Goal: Task Accomplishment & Management: Use online tool/utility

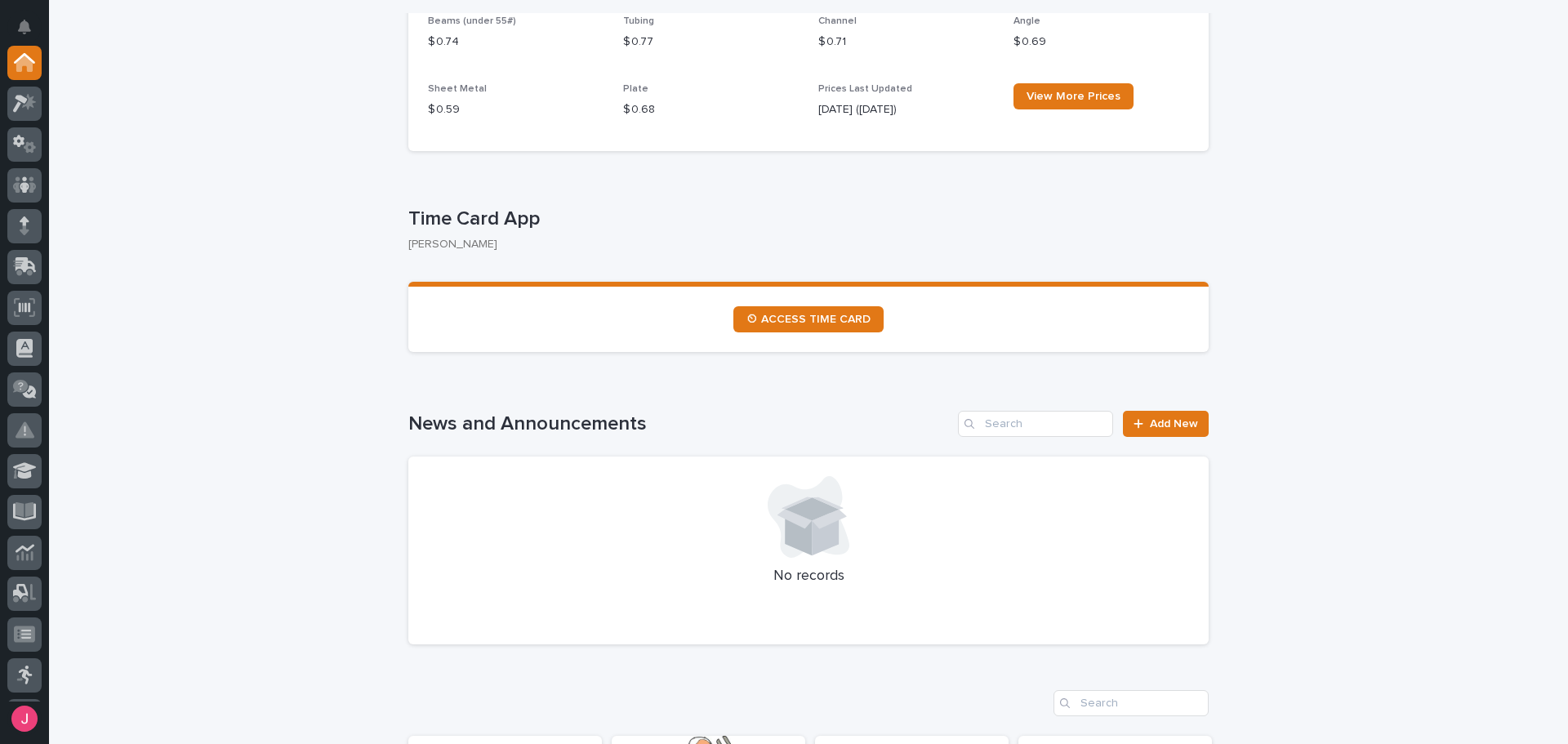
scroll to position [736, 0]
click at [824, 330] on link "⏲ ACCESS TIME CARD" at bounding box center [809, 320] width 150 height 26
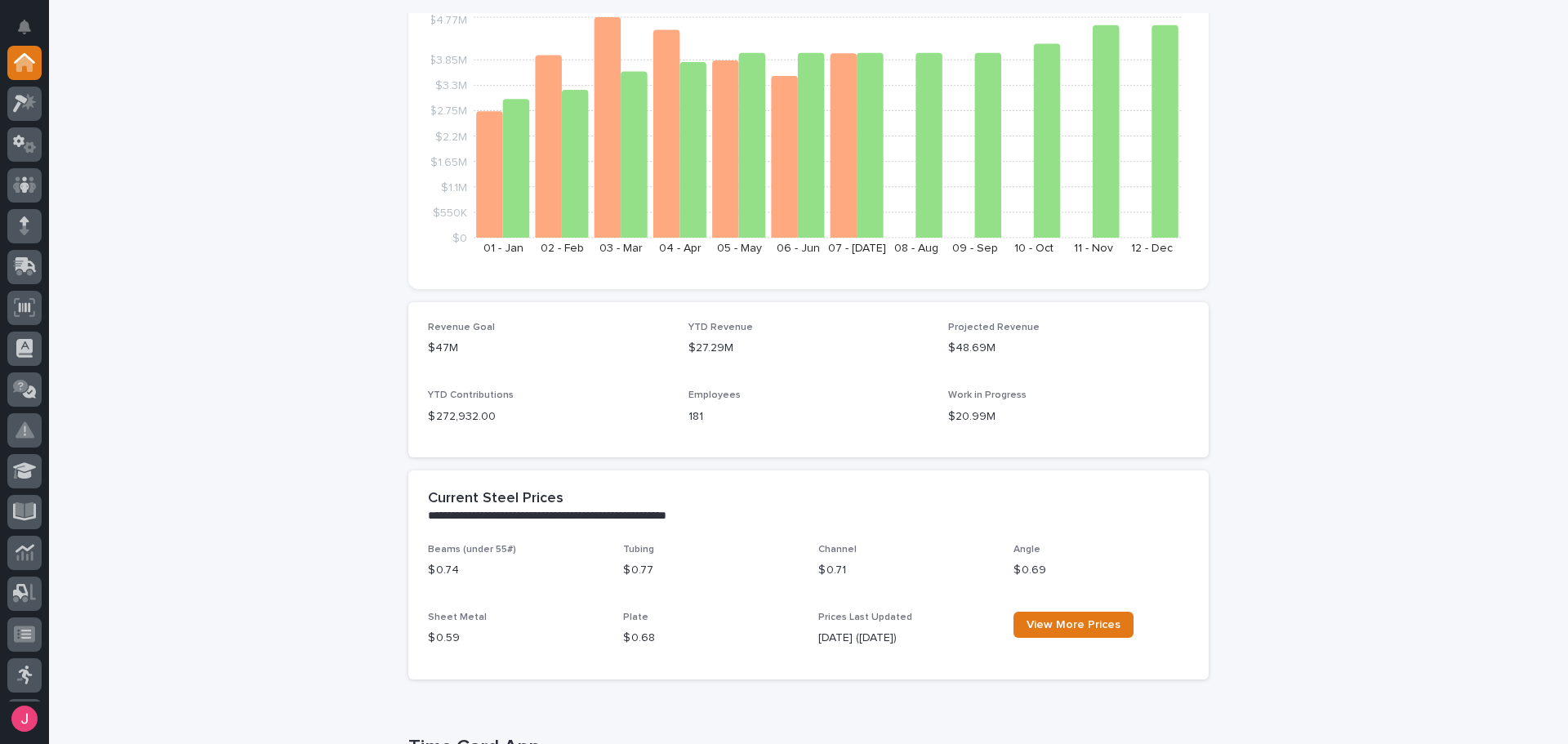
scroll to position [0, 0]
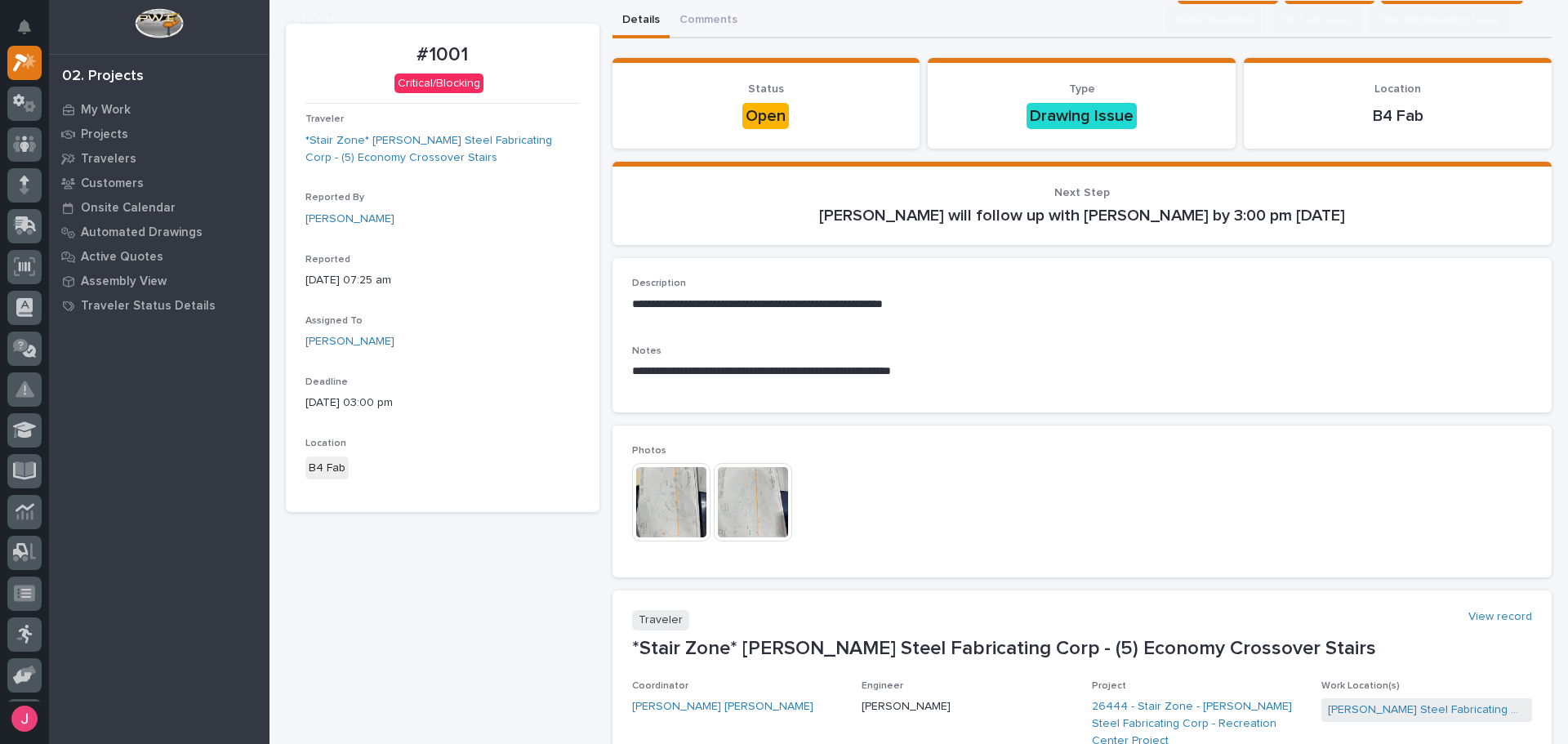
scroll to position [81, 0]
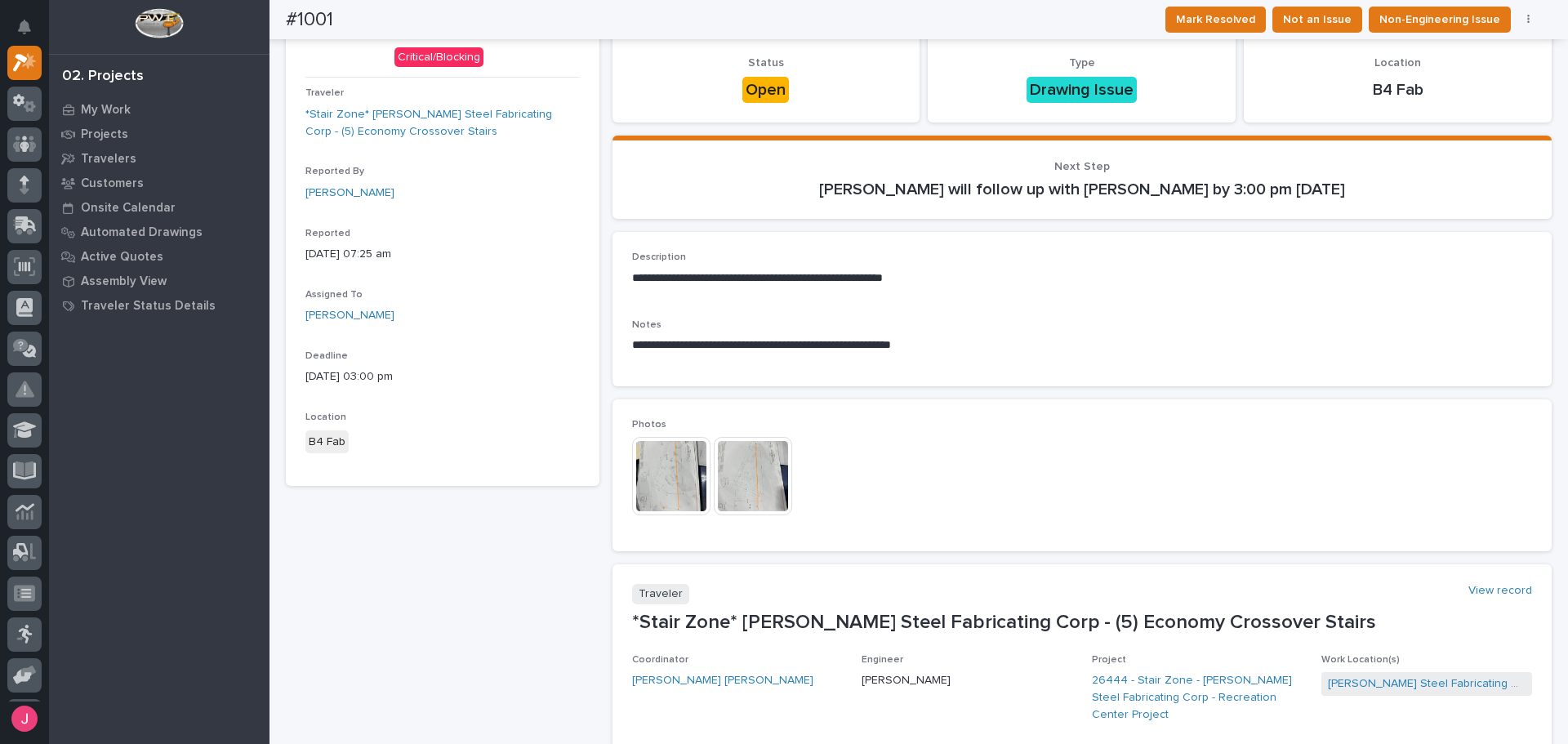
click at [700, 487] on img at bounding box center [671, 476] width 79 height 79
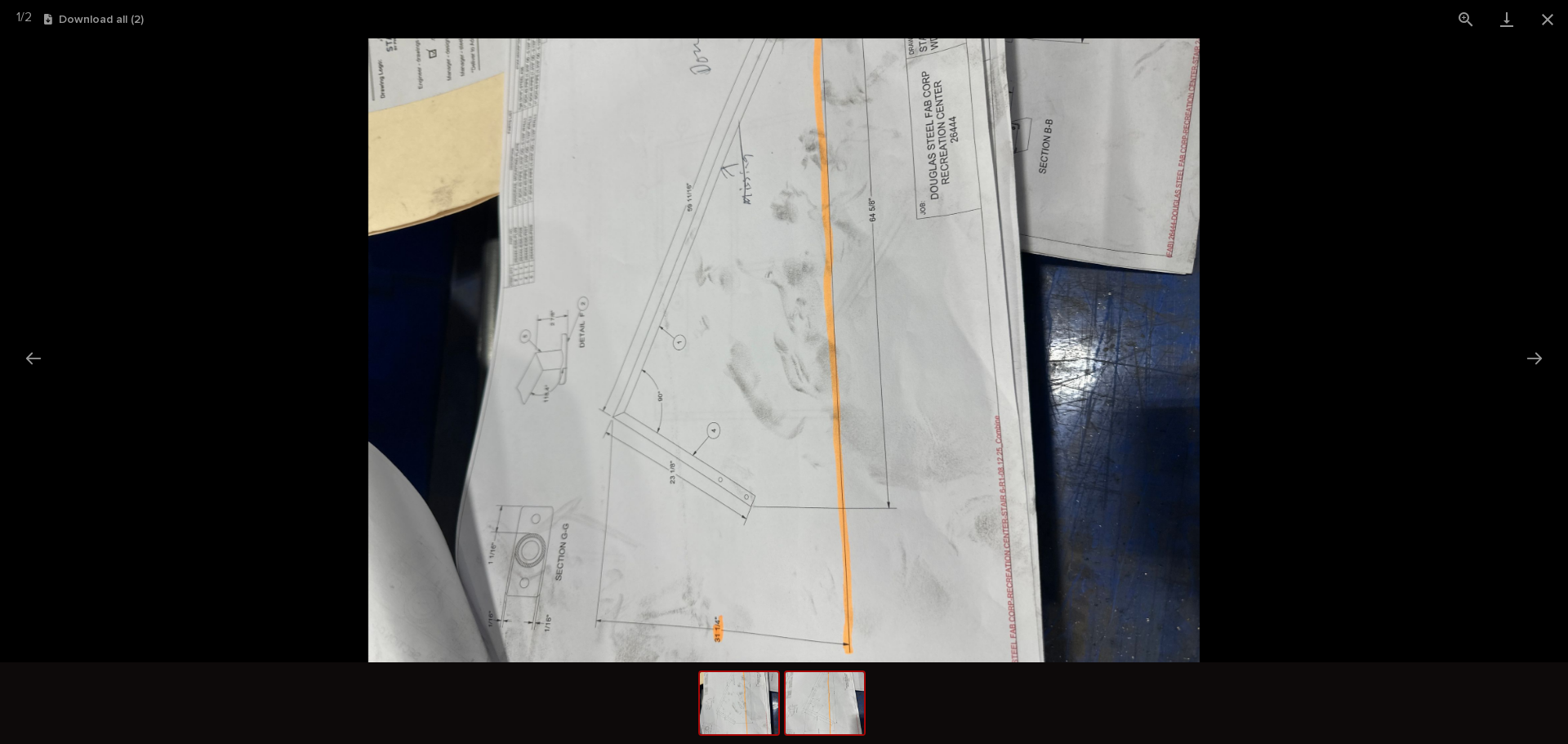
click at [850, 727] on img at bounding box center [825, 703] width 79 height 62
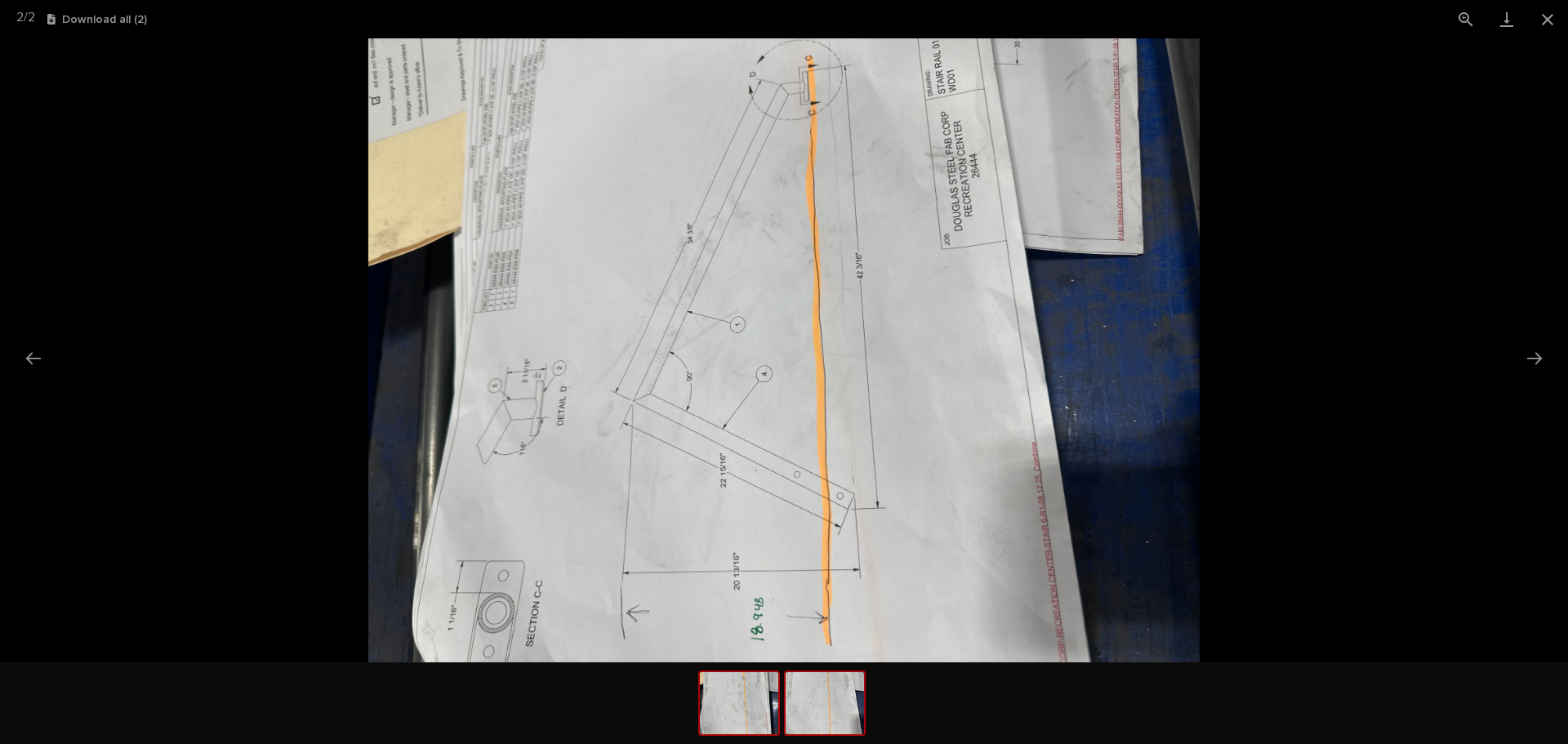
click at [755, 720] on img at bounding box center [739, 703] width 79 height 62
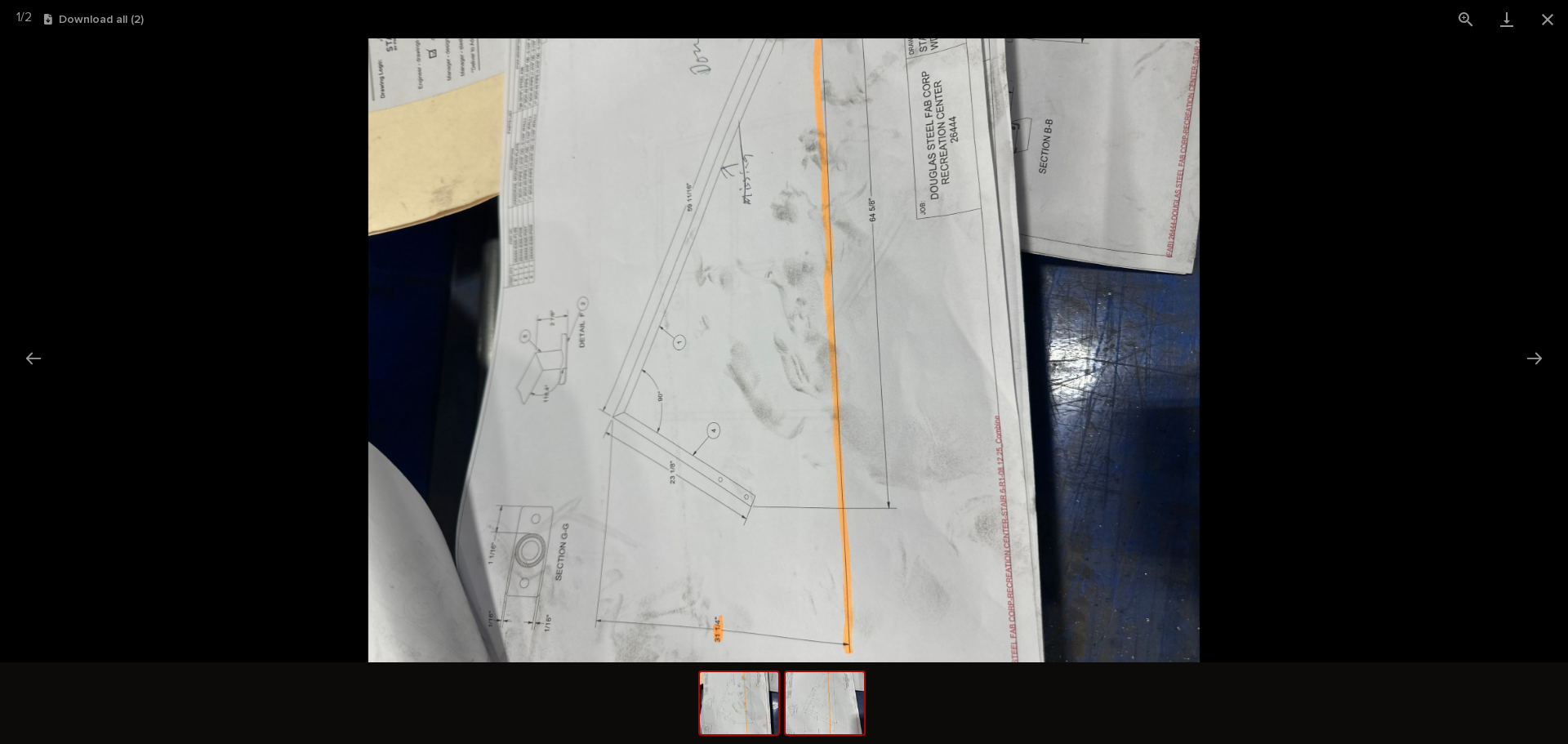
click at [820, 726] on img at bounding box center [825, 703] width 79 height 62
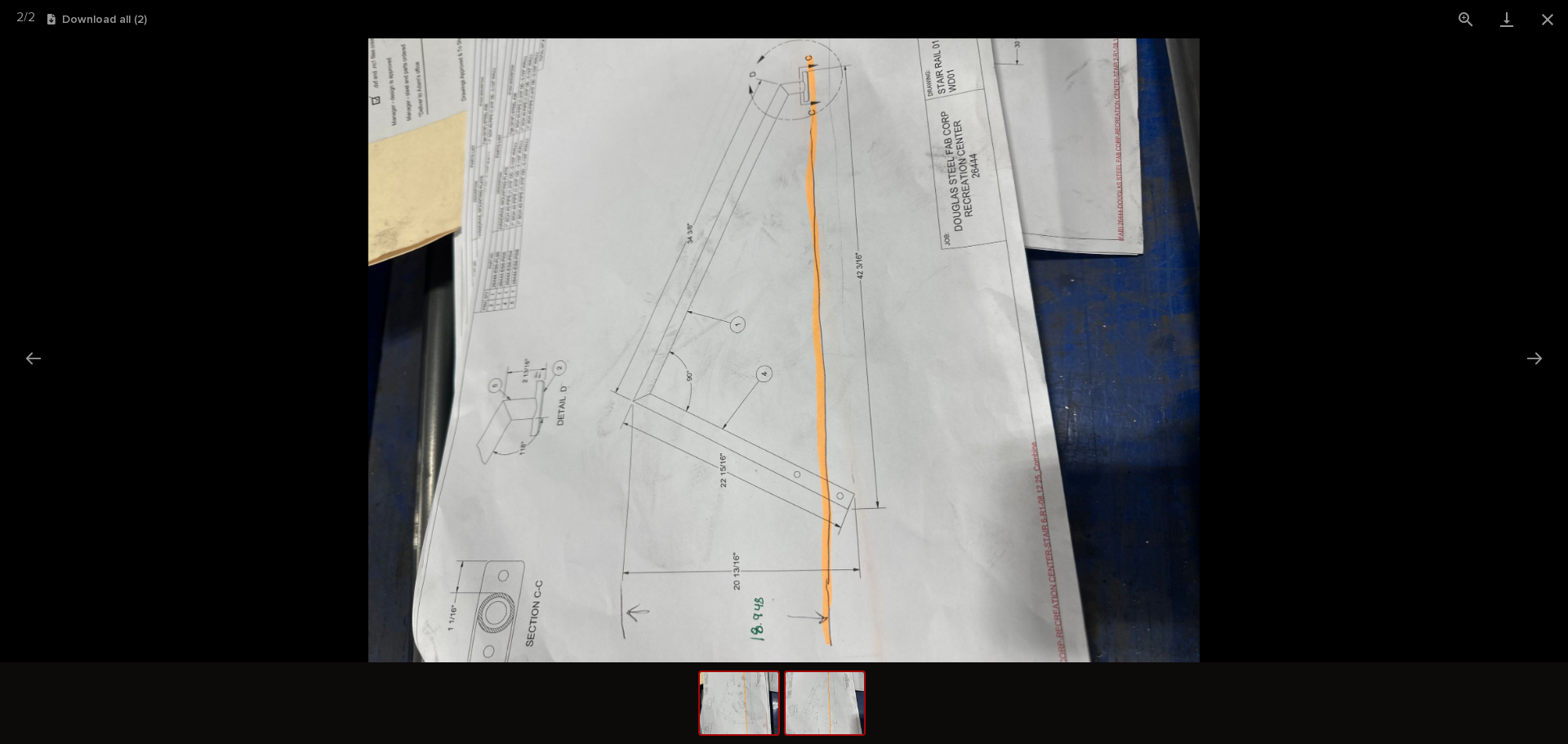
click at [726, 710] on img at bounding box center [739, 703] width 79 height 62
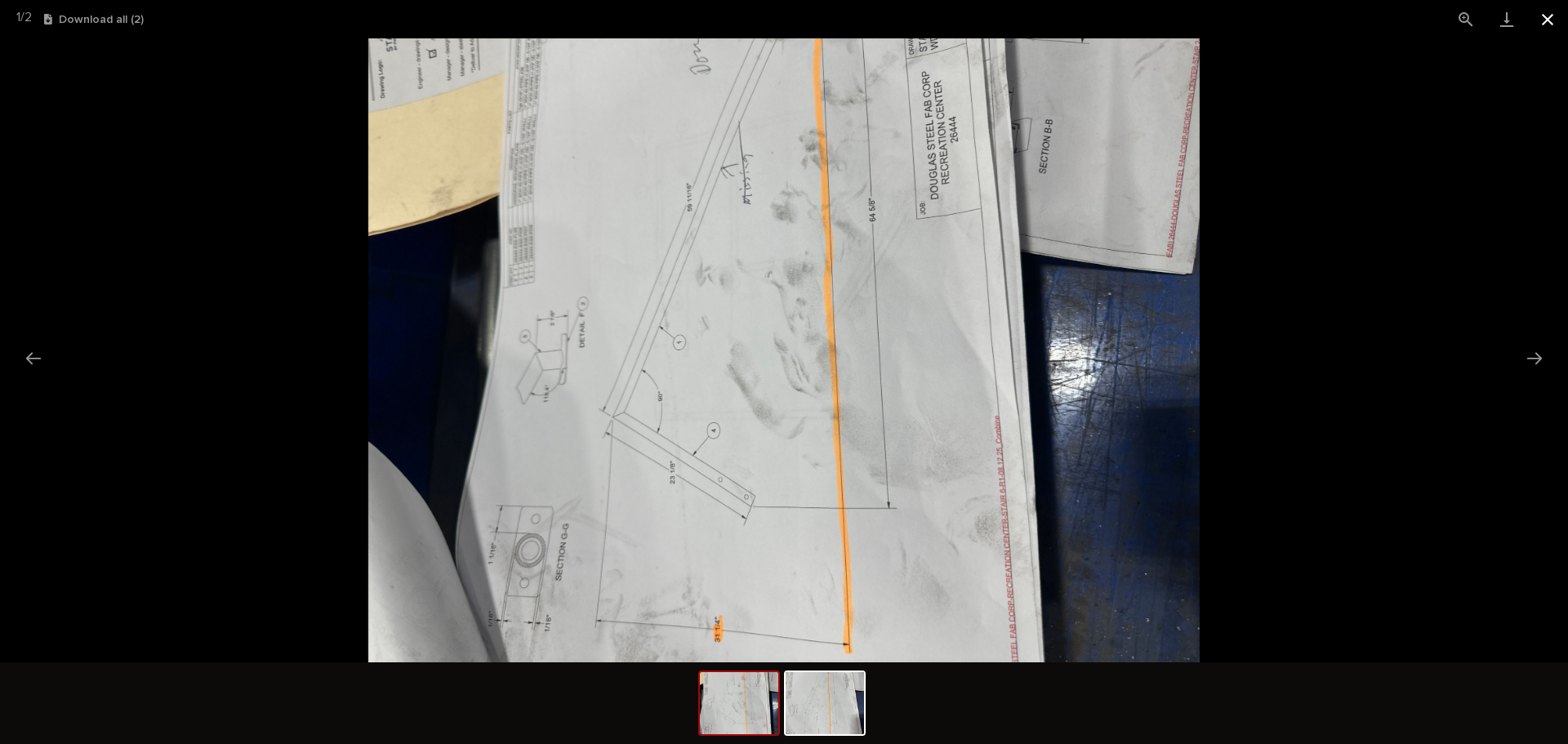
click at [1541, 15] on button "Close gallery" at bounding box center [1547, 19] width 41 height 38
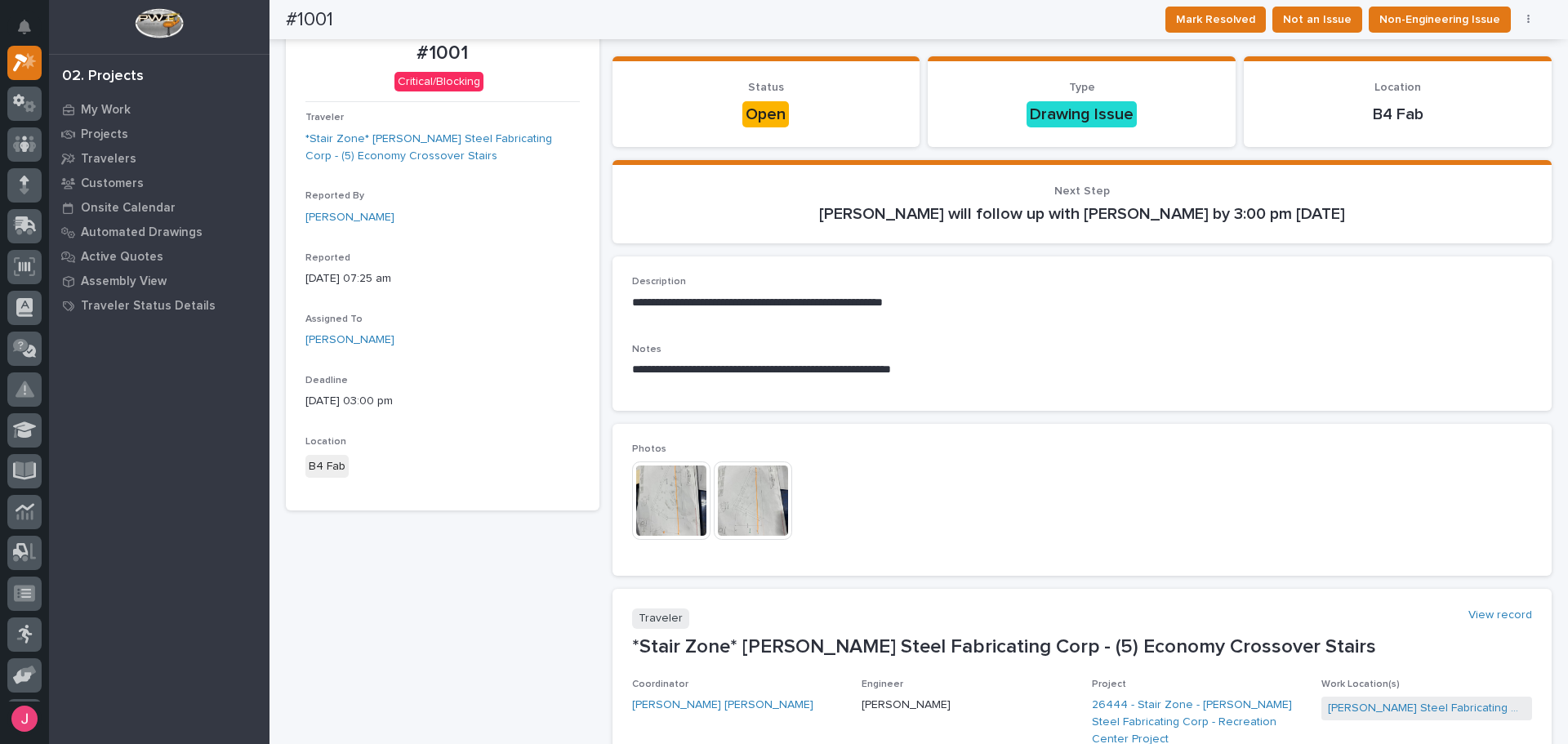
scroll to position [0, 0]
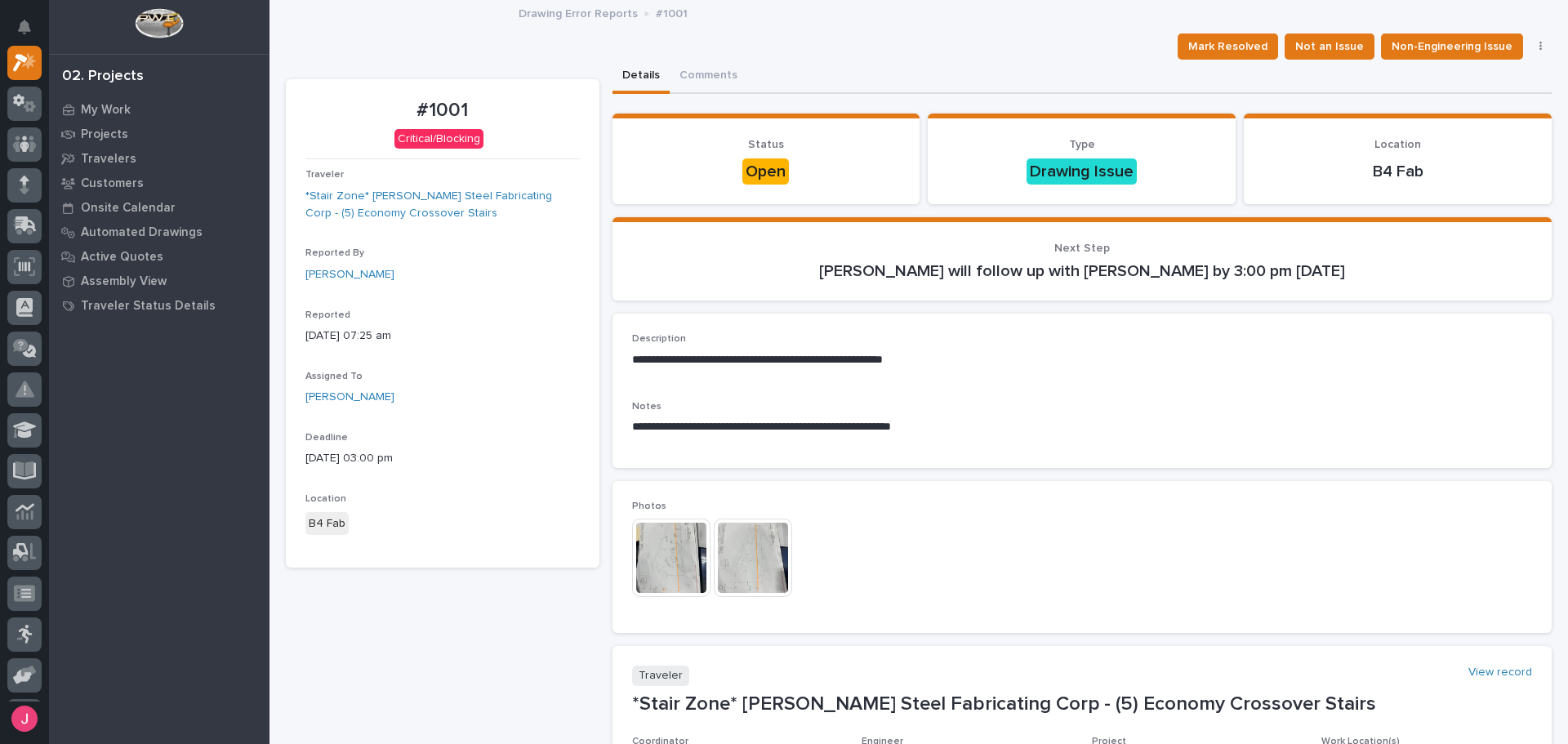
click at [807, 55] on div "Mark Resolved Not an Issue Non-Engineering Issue Edit Status" at bounding box center [918, 46] width 1266 height 26
click at [952, 45] on div "Mark Resolved Not an Issue Non-Engineering Issue Edit Status" at bounding box center [918, 46] width 1266 height 26
